Goal: Obtain resource: Obtain resource

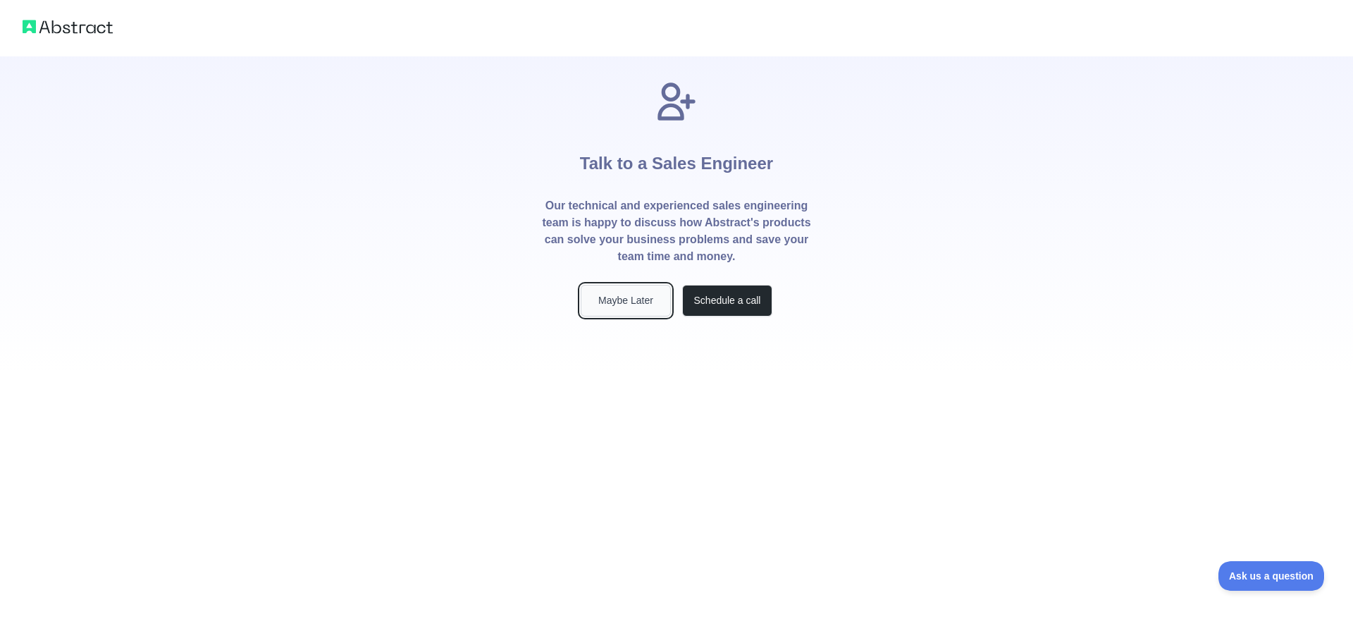
click at [638, 312] on button "Maybe Later" at bounding box center [626, 301] width 90 height 32
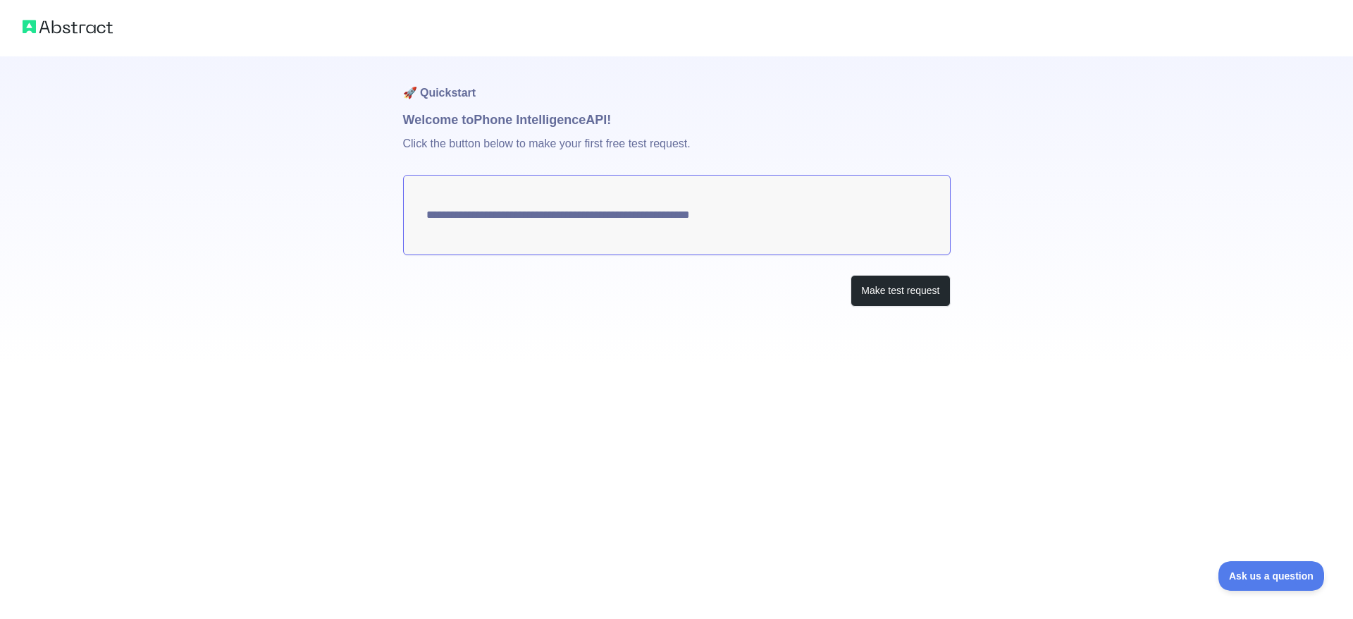
click at [714, 241] on textarea "**********" at bounding box center [676, 215] width 547 height 80
click at [716, 221] on textarea "**********" at bounding box center [676, 215] width 547 height 80
click at [717, 219] on textarea "**********" at bounding box center [676, 215] width 547 height 80
click at [872, 289] on button "Make test request" at bounding box center [899, 291] width 99 height 32
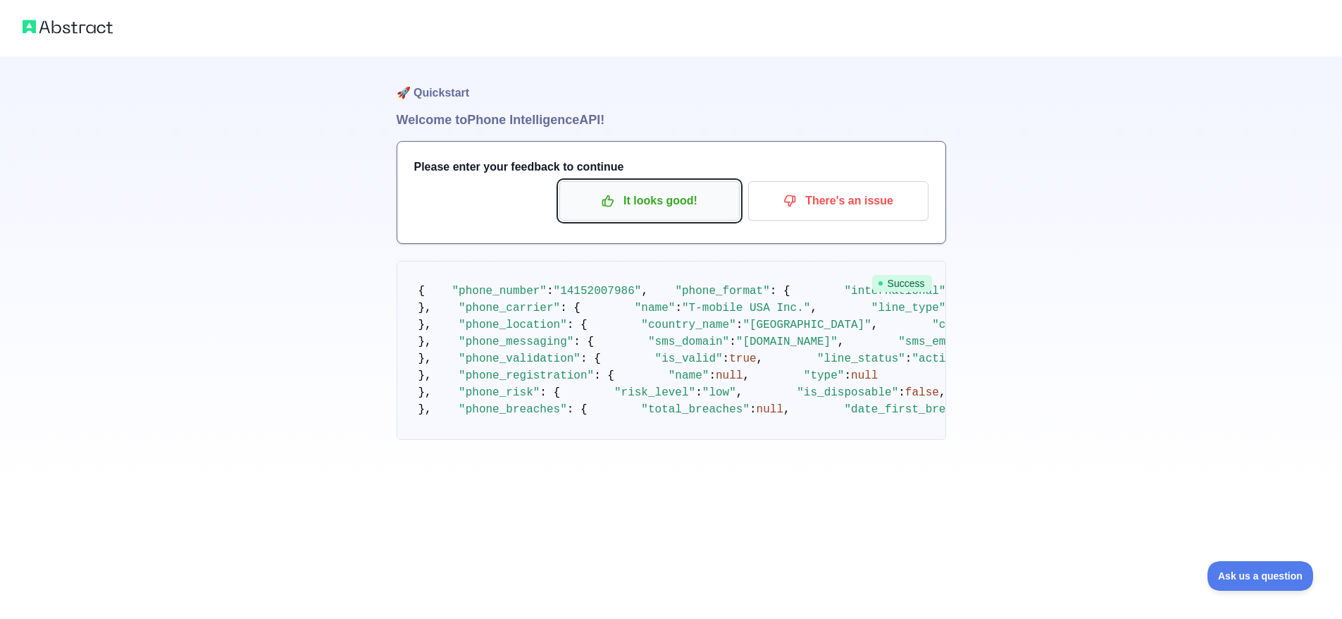
click at [656, 206] on p "It looks good!" at bounding box center [649, 201] width 159 height 24
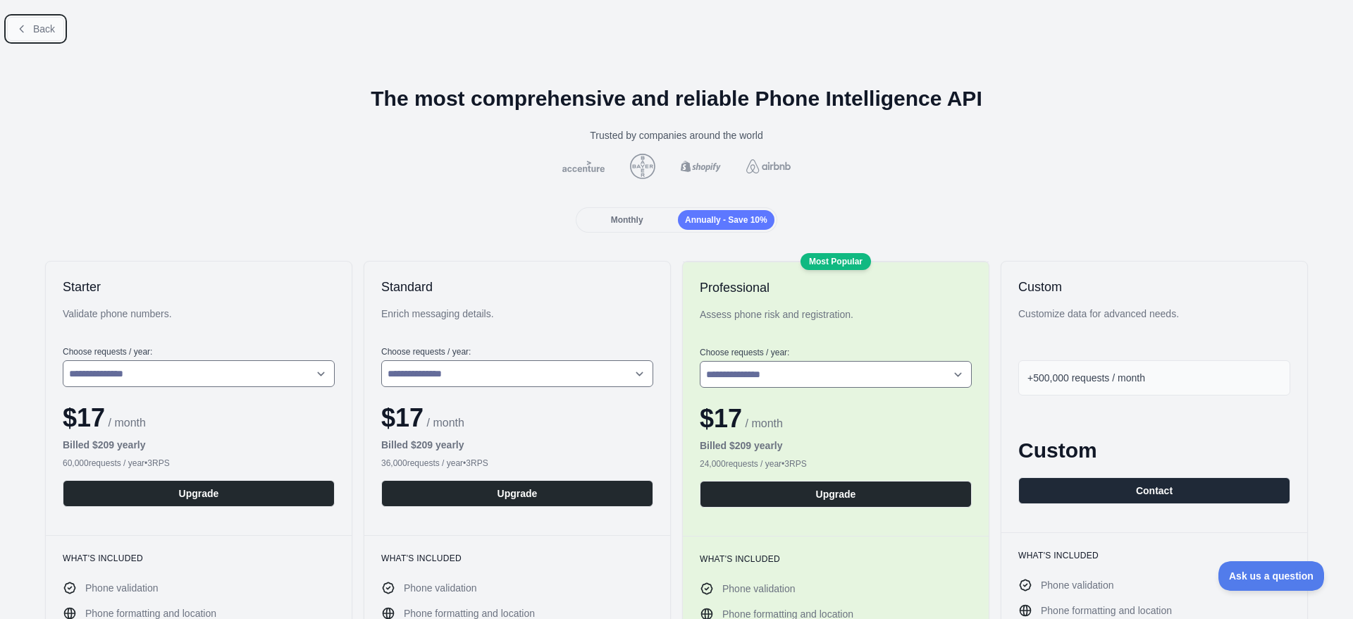
click at [33, 33] on span "Back" at bounding box center [44, 28] width 22 height 11
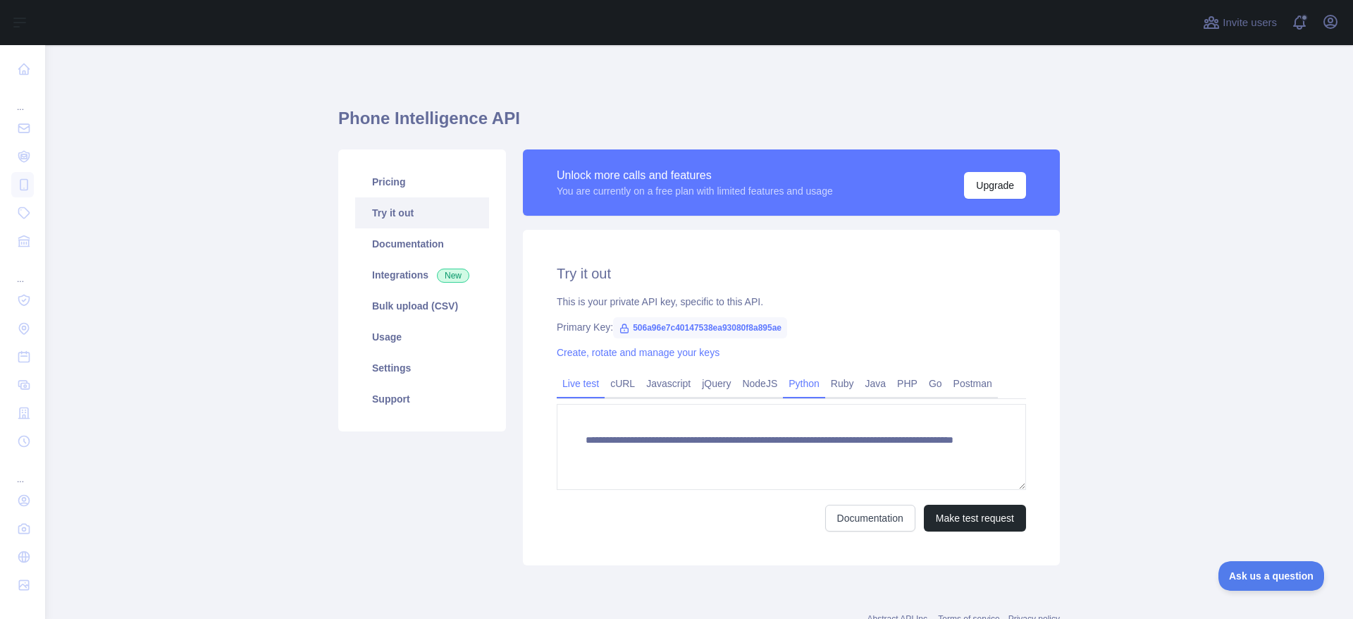
click at [818, 387] on link "Python" at bounding box center [804, 383] width 42 height 23
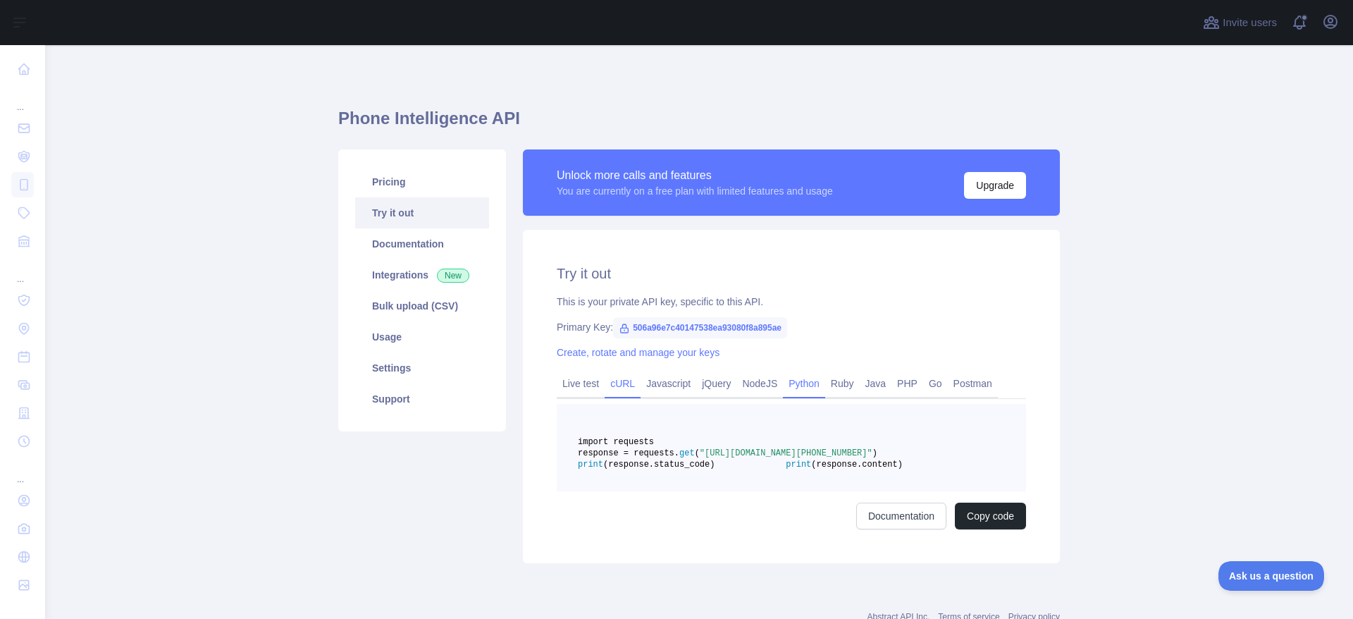
click at [622, 383] on link "cURL" at bounding box center [623, 383] width 36 height 23
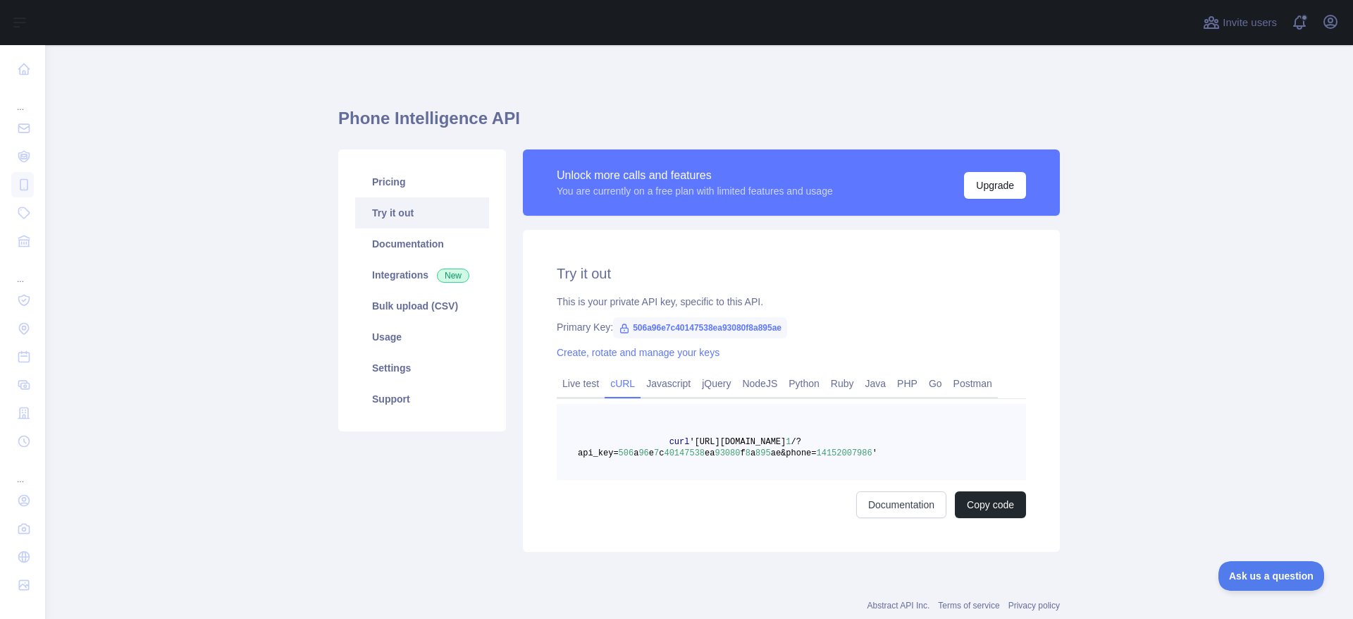
click at [669, 440] on span "curl" at bounding box center [679, 442] width 20 height 10
drag, startPoint x: 669, startPoint y: 439, endPoint x: 879, endPoint y: 453, distance: 210.4
click at [879, 453] on pre "curl 'https://phoneintelligence.abstractapi.com/v 1 /?api_key= 506 a 96 e 7 c 4…" at bounding box center [791, 442] width 469 height 76
click at [877, 453] on pre "curl 'https://phoneintelligence.abstractapi.com/v 1 /?api_key= 506 a 96 e 7 c 4…" at bounding box center [791, 442] width 469 height 76
drag, startPoint x: 874, startPoint y: 454, endPoint x: 665, endPoint y: 438, distance: 209.1
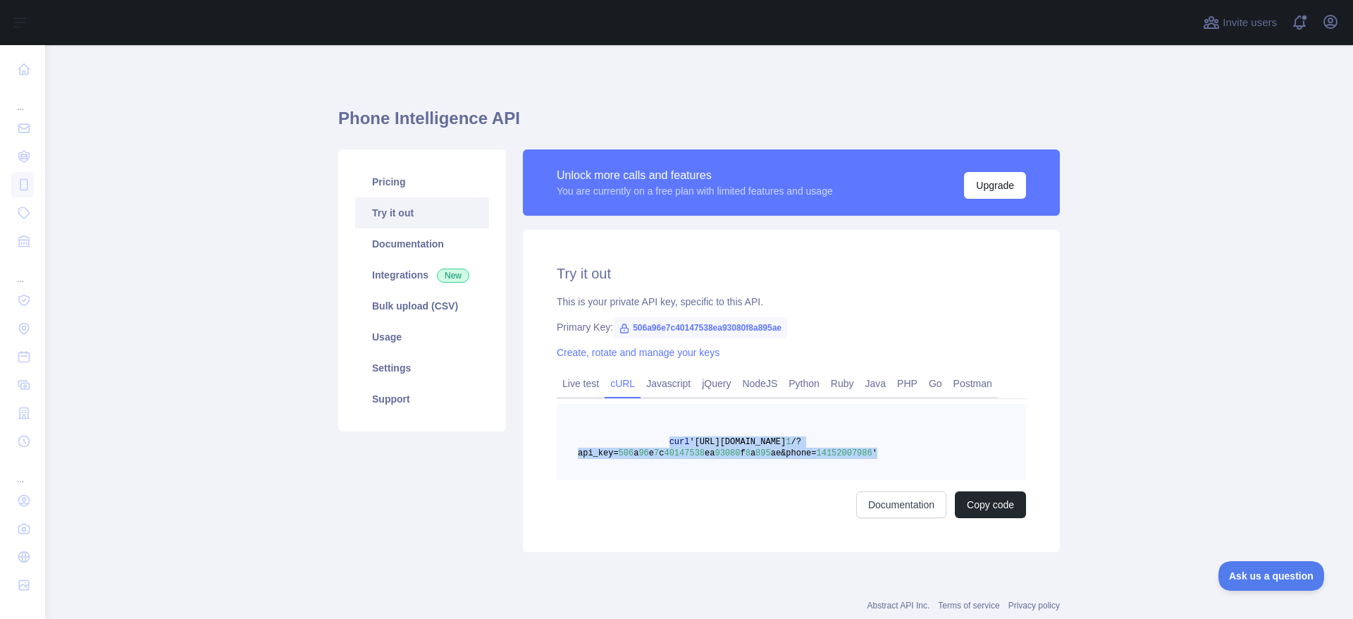
click at [665, 438] on pre "curl 'https://phoneintelligence.abstractapi.com/v 1 /?api_key= 506 a 96 e 7 c 4…" at bounding box center [791, 442] width 469 height 76
copy span "curl 'https://phoneintelligence.abstractapi.com/v 1 /?api_key= 506 a 96 e 7 c 4…"
click at [421, 328] on link "Usage" at bounding box center [422, 336] width 134 height 31
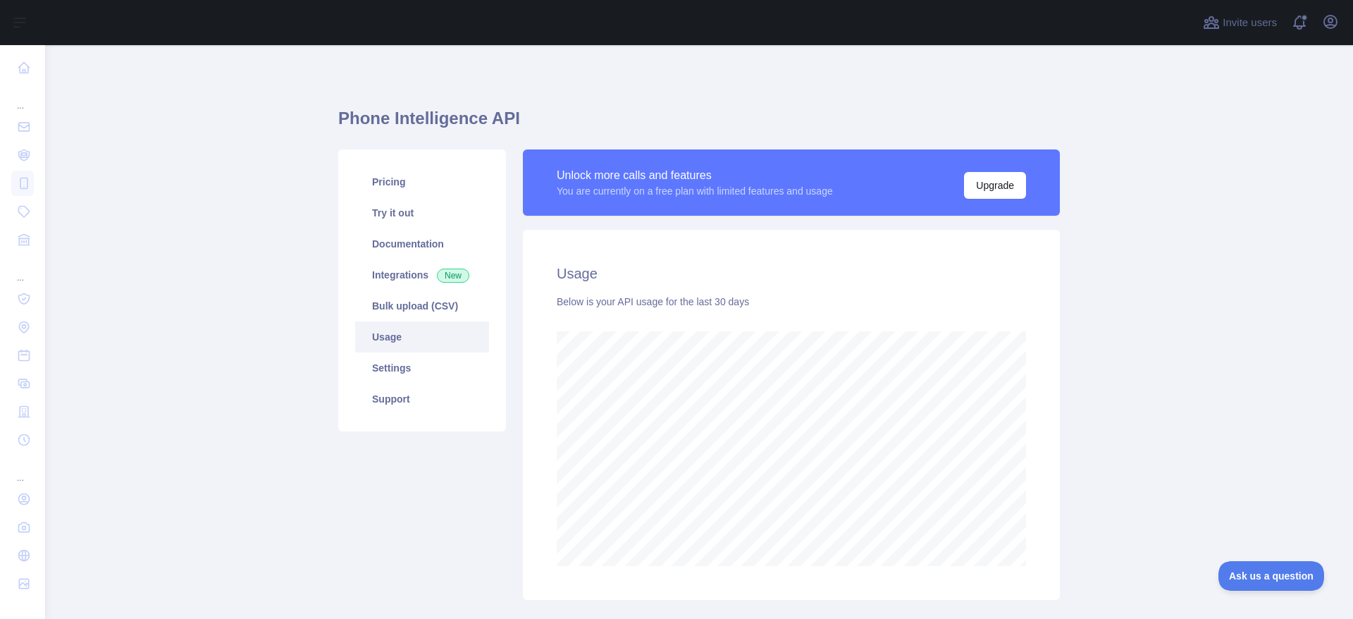
scroll to position [574, 1297]
